Goal: Information Seeking & Learning: Learn about a topic

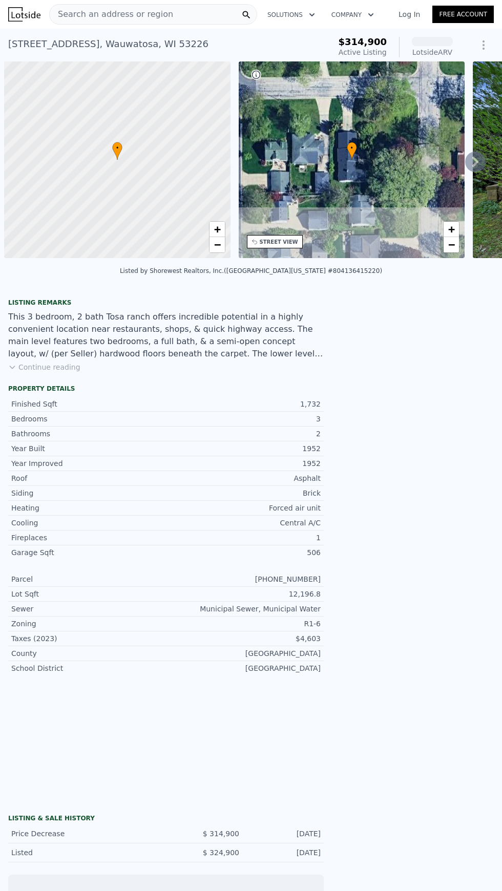
scroll to position [0, 4]
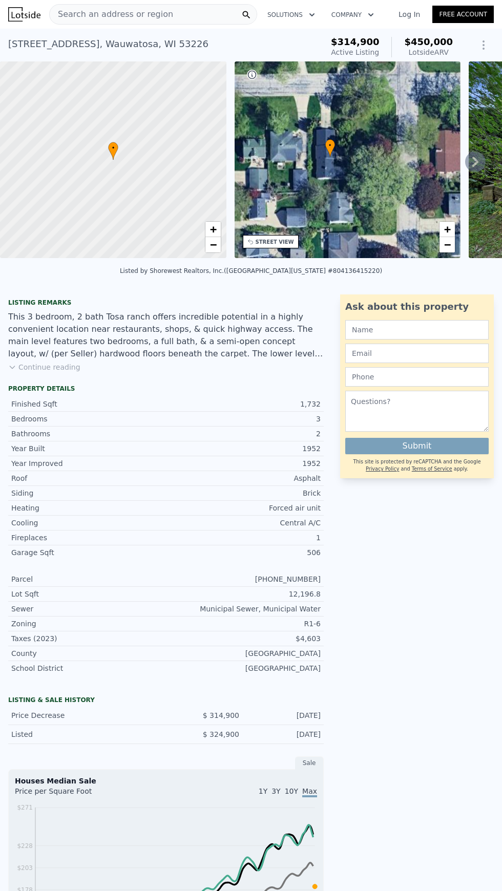
click at [35, 370] on button "Continue reading" at bounding box center [44, 367] width 72 height 10
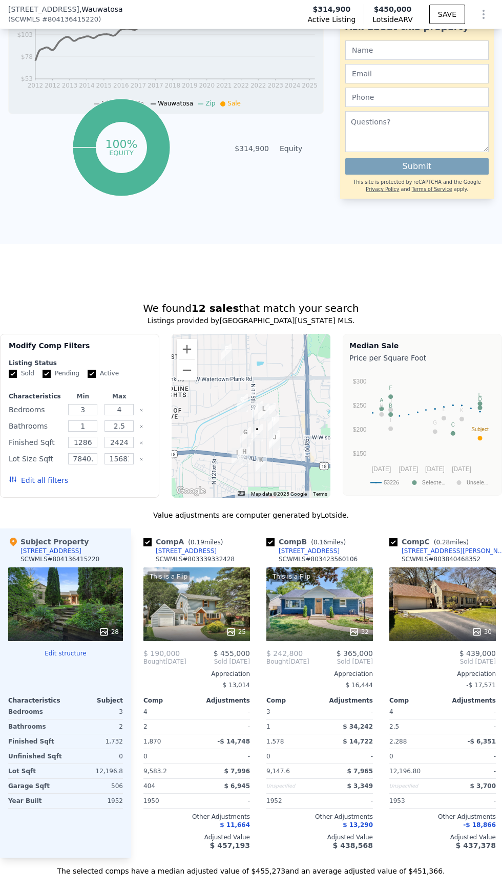
scroll to position [991, 0]
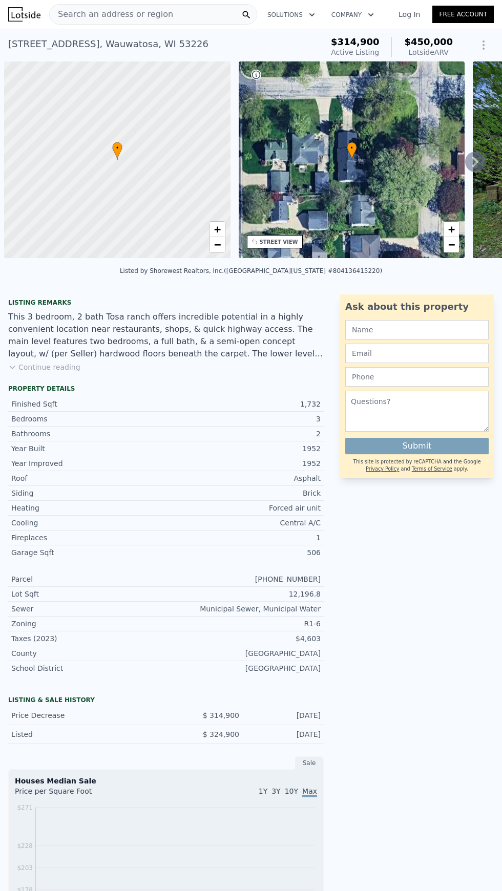
scroll to position [0, 4]
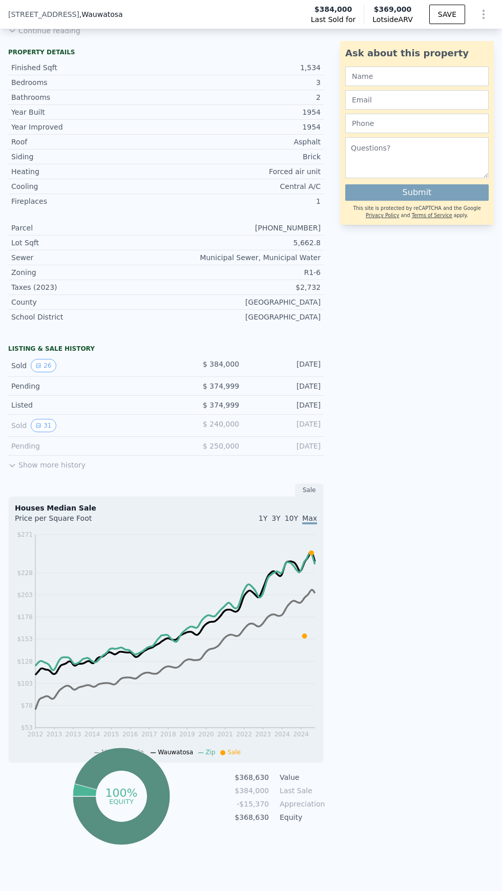
scroll to position [339, 0]
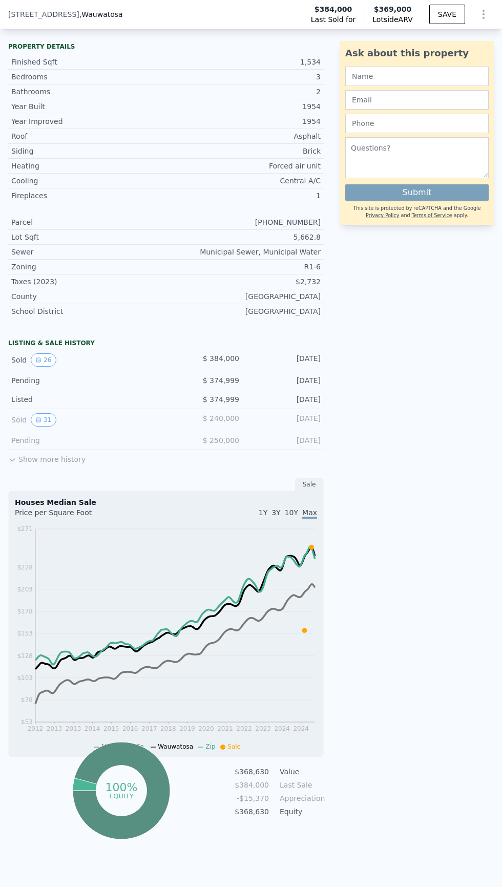
click at [31, 357] on button "26" at bounding box center [43, 359] width 25 height 13
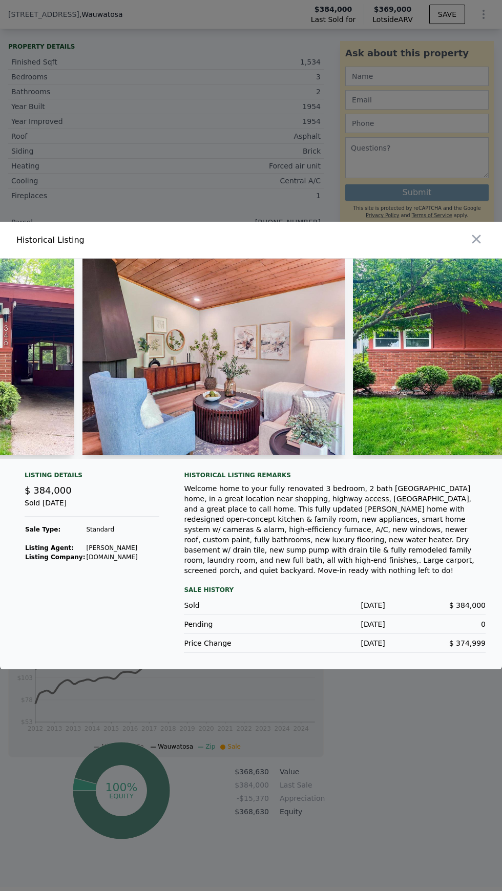
scroll to position [0, 434]
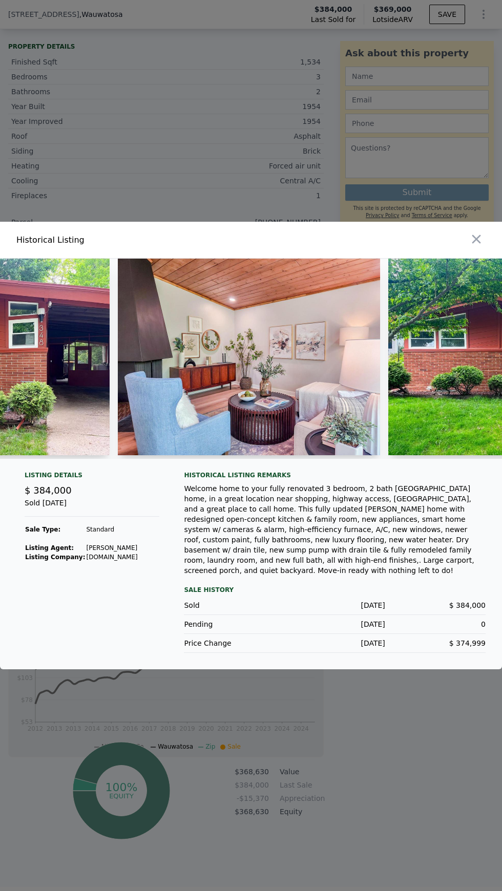
click at [288, 415] on img at bounding box center [249, 357] width 262 height 197
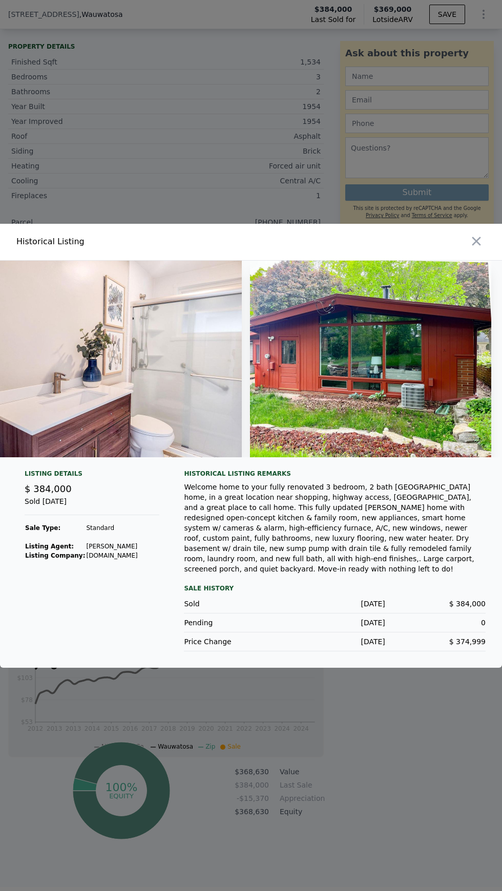
scroll to position [0, 6402]
